Goal: Book appointment/travel/reservation

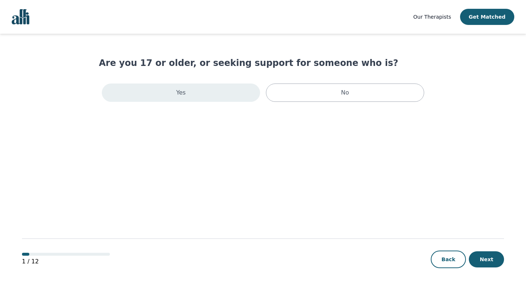
click at [226, 97] on div "Yes" at bounding box center [181, 93] width 158 height 18
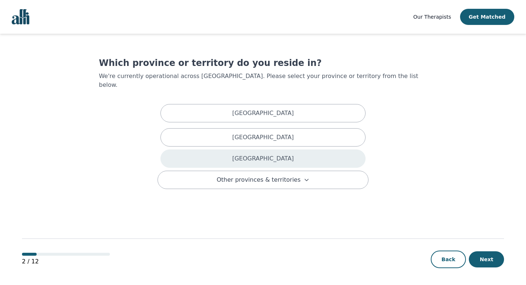
click at [226, 149] on div "Ontario" at bounding box center [262, 158] width 205 height 18
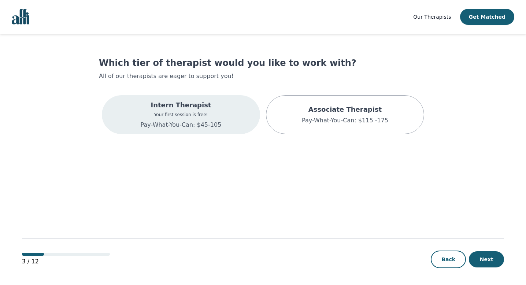
click at [225, 119] on div "Intern Therapist Your first session is free! Pay-What-You-Can: $45-105" at bounding box center [181, 114] width 158 height 39
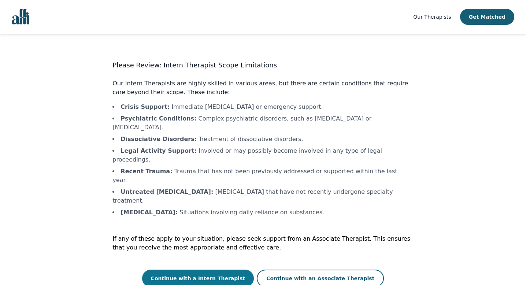
click at [228, 270] on button "Continue with a Intern Therapist" at bounding box center [198, 279] width 112 height 18
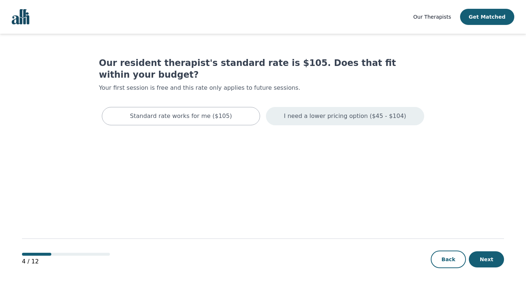
click at [336, 110] on div "I need a lower pricing option ($45 - $104)" at bounding box center [345, 116] width 158 height 18
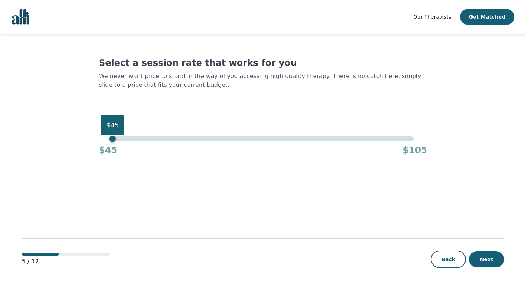
drag, startPoint x: 414, startPoint y: 140, endPoint x: 86, endPoint y: 139, distance: 328.3
click at [86, 139] on main "Select a session rate that works for you We never want price to stand in the wa…" at bounding box center [263, 160] width 482 height 252
click at [493, 258] on button "Next" at bounding box center [486, 259] width 35 height 16
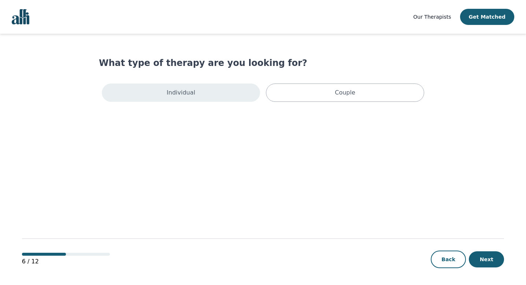
click at [232, 94] on div "Individual" at bounding box center [181, 93] width 158 height 18
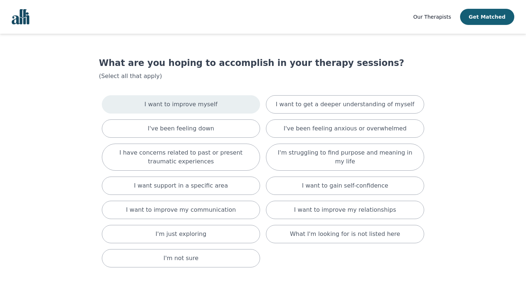
click at [222, 105] on div "I want to improve myself" at bounding box center [181, 104] width 158 height 18
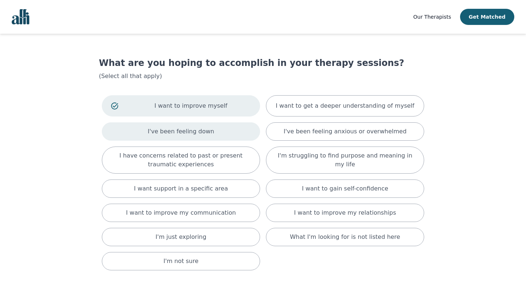
click at [214, 136] on div "I've been feeling down" at bounding box center [181, 131] width 158 height 18
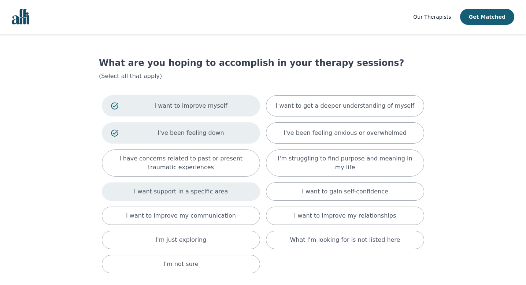
click at [196, 183] on div "I want support in a specific area" at bounding box center [181, 191] width 158 height 18
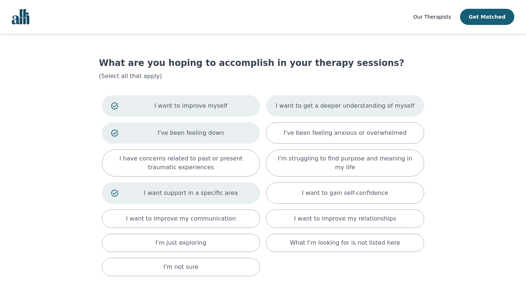
click at [326, 108] on p "I want to get a deeper understanding of myself" at bounding box center [345, 105] width 138 height 9
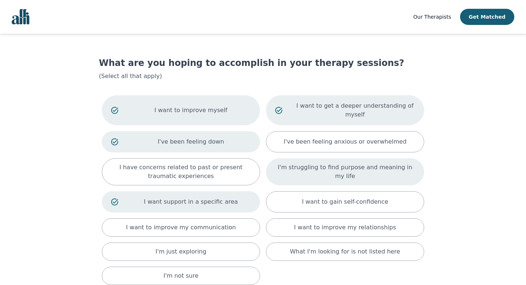
click at [318, 176] on p "I'm struggling to find purpose and meaning in my life" at bounding box center [345, 172] width 140 height 18
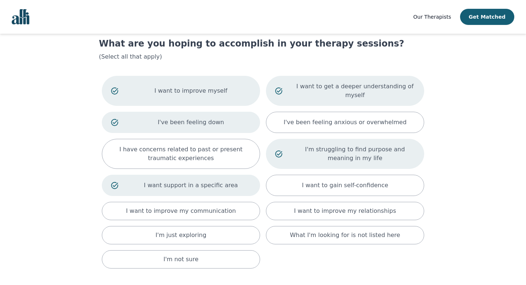
scroll to position [21, 0]
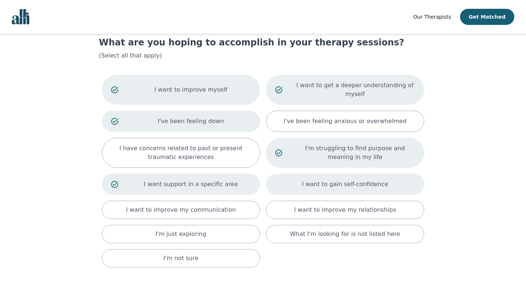
click at [318, 192] on div "I want to gain self-confidence" at bounding box center [345, 184] width 158 height 21
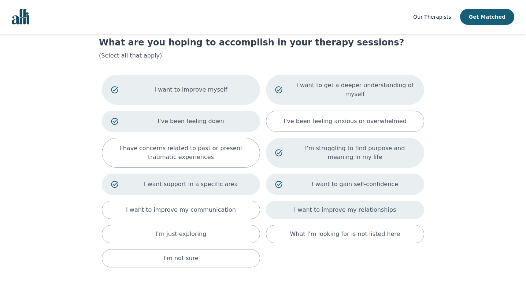
click at [318, 208] on p "I want to improve my relationships" at bounding box center [345, 210] width 102 height 9
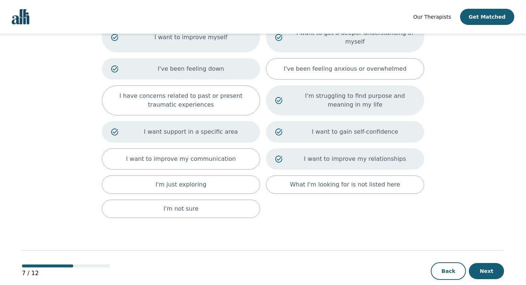
scroll to position [85, 0]
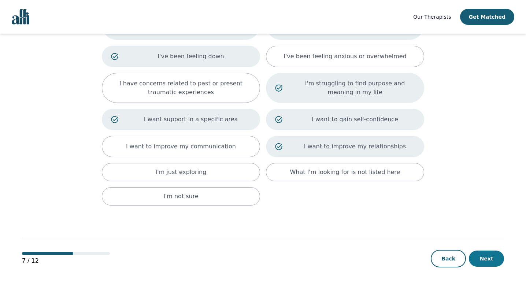
click at [480, 258] on button "Next" at bounding box center [486, 259] width 35 height 16
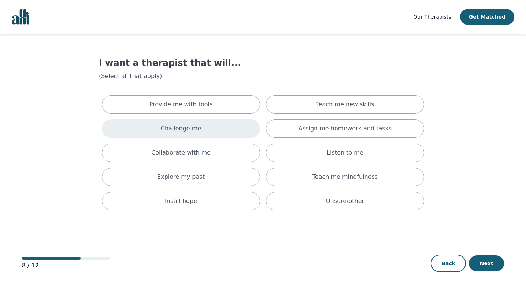
click at [213, 126] on div "Challenge me" at bounding box center [181, 128] width 158 height 18
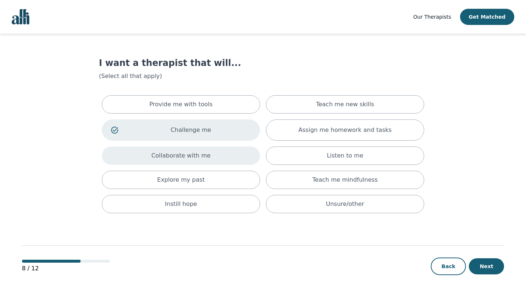
click at [211, 160] on div "Collaborate with me" at bounding box center [181, 156] width 158 height 18
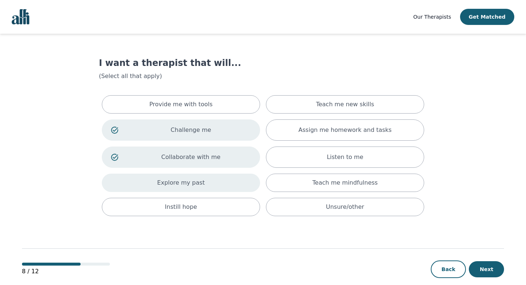
click at [211, 184] on div "Explore my past" at bounding box center [181, 183] width 158 height 18
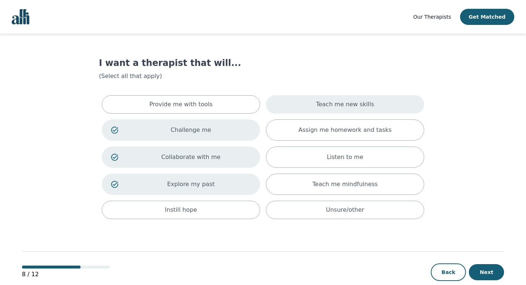
click at [335, 106] on p "Teach me new skills" at bounding box center [345, 104] width 58 height 9
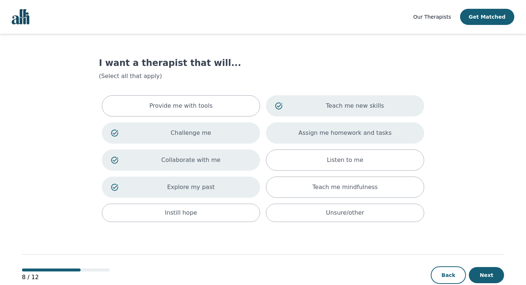
click at [345, 125] on div "Assign me homework and tasks" at bounding box center [345, 132] width 158 height 21
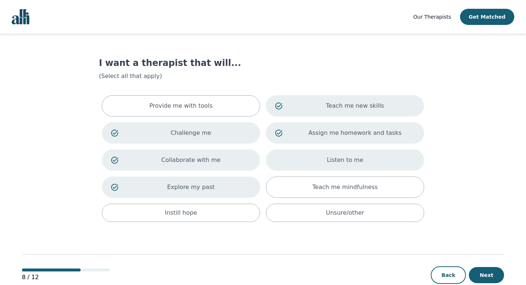
click at [345, 160] on p "Listen to me" at bounding box center [345, 160] width 37 height 9
click at [490, 272] on button "Next" at bounding box center [486, 275] width 35 height 16
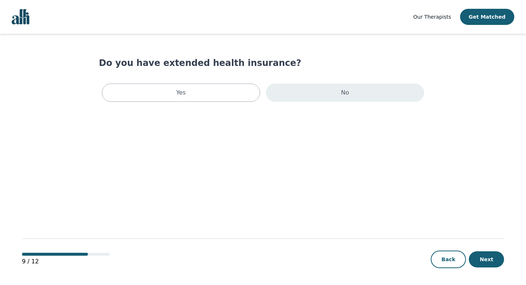
click at [319, 97] on div "No" at bounding box center [345, 93] width 158 height 18
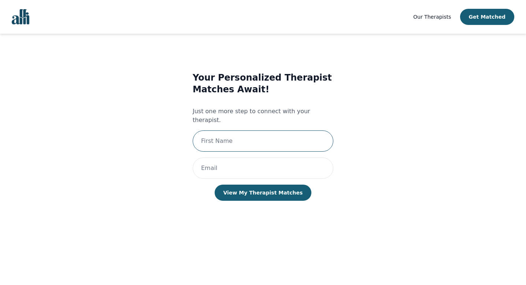
click at [280, 133] on input "text" at bounding box center [263, 140] width 141 height 21
type input "Samantha"
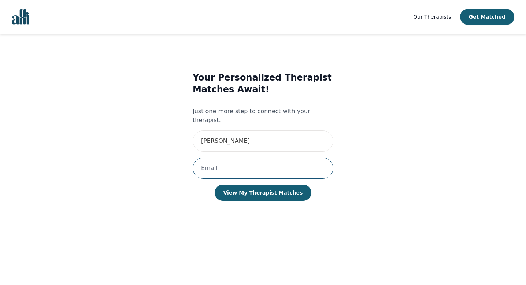
click at [256, 158] on input "email" at bounding box center [263, 168] width 141 height 21
type input "yanceysl@hotmail.com"
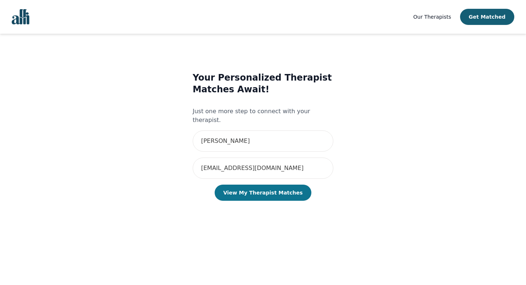
click at [256, 186] on button "View My Therapist Matches" at bounding box center [263, 193] width 97 height 16
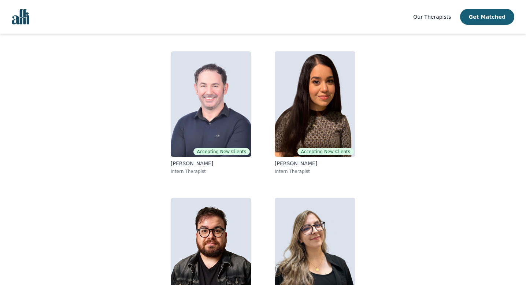
scroll to position [52, 0]
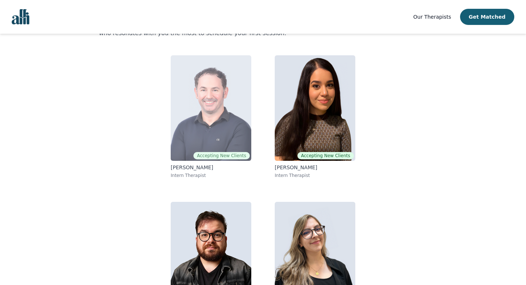
click at [234, 135] on img at bounding box center [211, 108] width 81 height 106
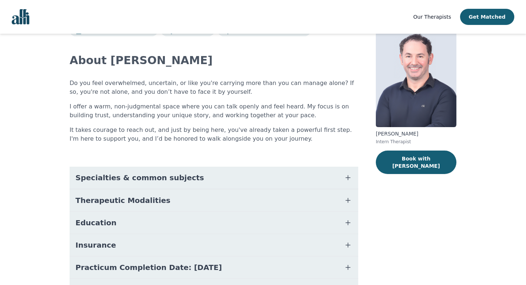
click at [257, 178] on button "Specialties & common subjects" at bounding box center [214, 178] width 289 height 22
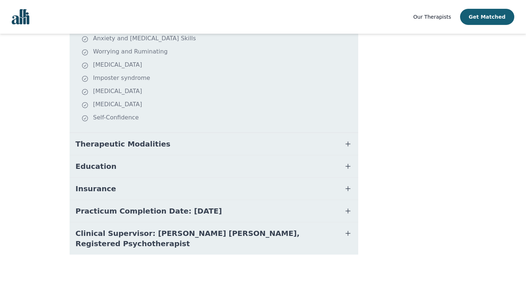
scroll to position [201, 0]
click at [259, 170] on button "Education" at bounding box center [214, 166] width 289 height 22
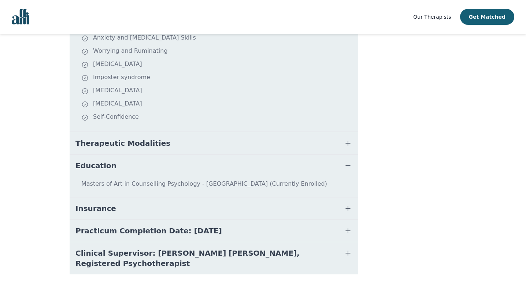
click at [259, 170] on button "Education" at bounding box center [214, 166] width 289 height 22
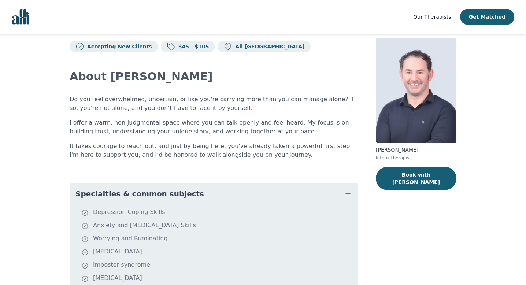
scroll to position [0, 0]
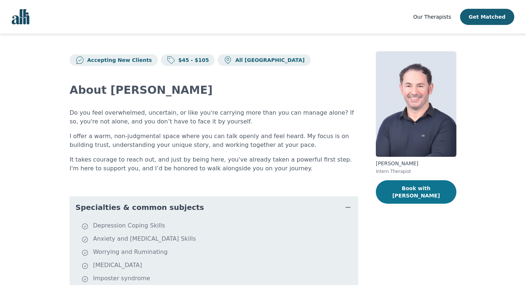
click at [427, 193] on button "Book with Christopher" at bounding box center [416, 191] width 81 height 23
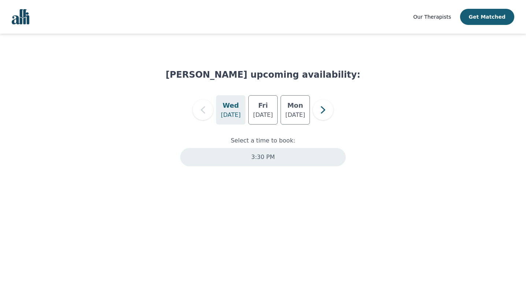
click at [269, 160] on p "3:30 PM" at bounding box center [262, 157] width 23 height 9
